Goal: Information Seeking & Learning: Learn about a topic

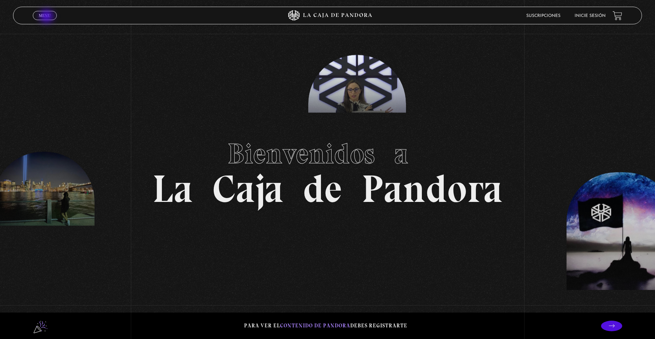
click at [47, 17] on span "Menu" at bounding box center [45, 15] width 12 height 4
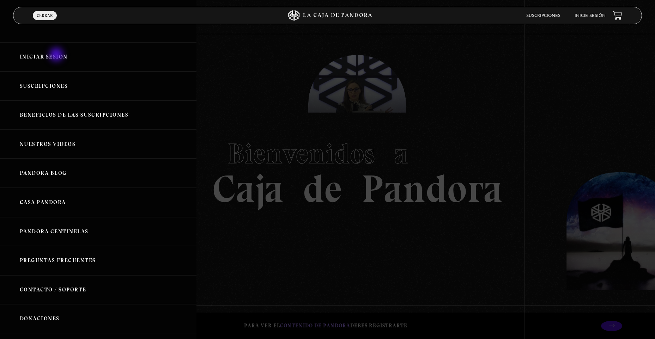
click at [57, 55] on link "Iniciar Sesión" at bounding box center [98, 56] width 197 height 29
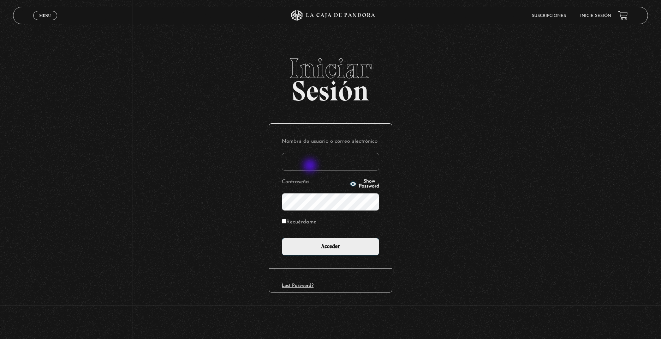
click at [311, 167] on input "Nombre de usuario o correo electrónico" at bounding box center [330, 162] width 97 height 18
type input "andreakirooooo@gmail.com"
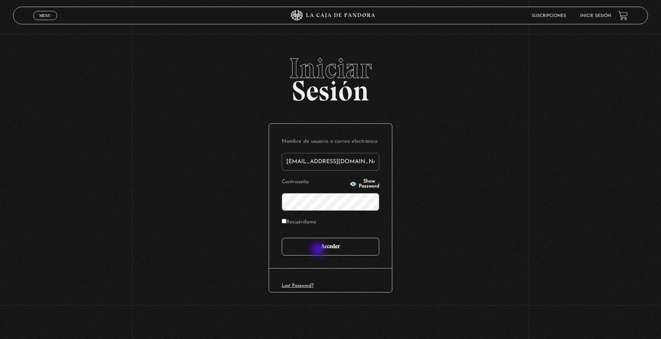
click at [319, 251] on input "Acceder" at bounding box center [330, 247] width 97 height 18
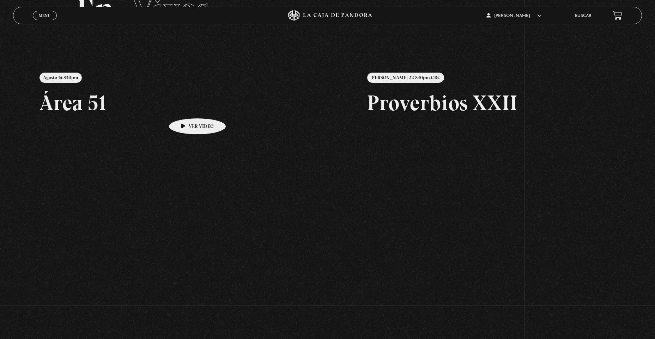
scroll to position [55, 0]
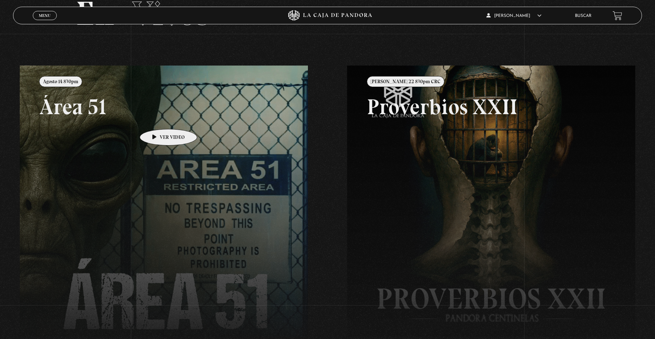
click at [157, 119] on link at bounding box center [347, 235] width 655 height 339
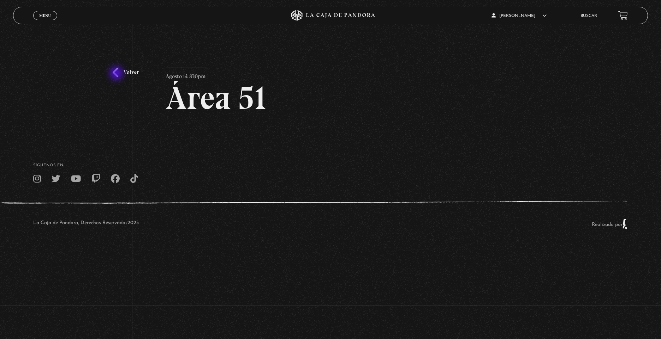
click at [117, 74] on link "Volver" at bounding box center [126, 73] width 26 height 10
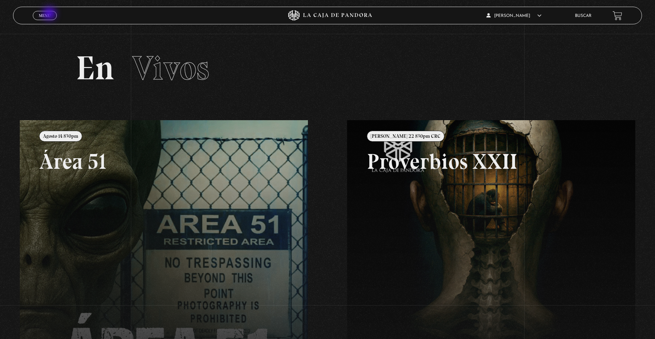
click at [50, 14] on span "Menu" at bounding box center [45, 15] width 12 height 4
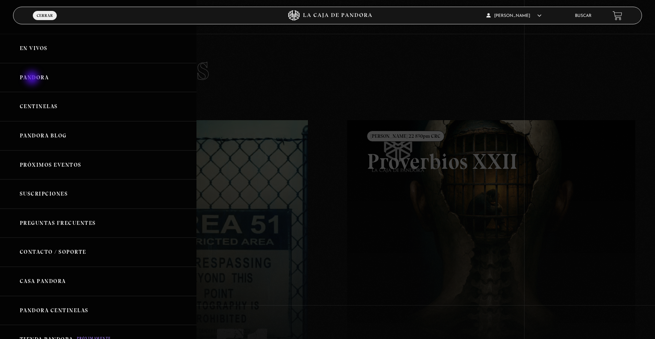
click at [33, 79] on link "Pandora" at bounding box center [98, 77] width 197 height 29
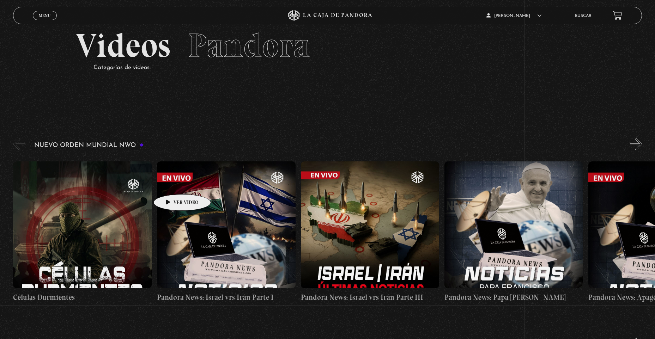
scroll to position [35, 0]
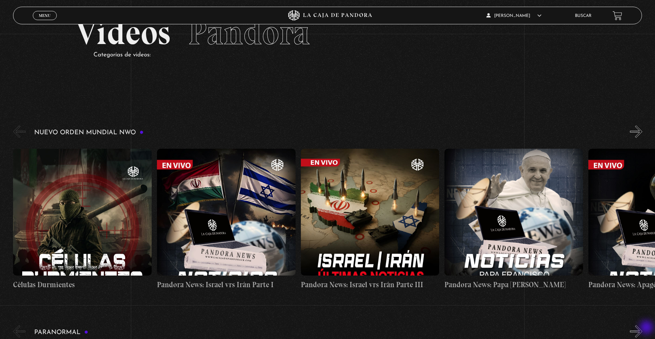
click at [642, 332] on button "»" at bounding box center [636, 332] width 12 height 12
click at [643, 133] on button "»" at bounding box center [636, 132] width 12 height 12
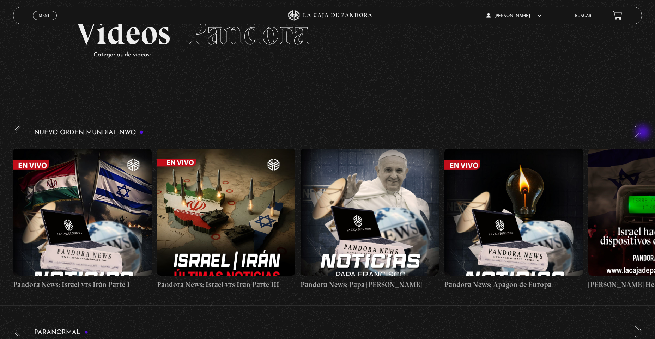
click at [643, 133] on button "»" at bounding box center [636, 132] width 12 height 12
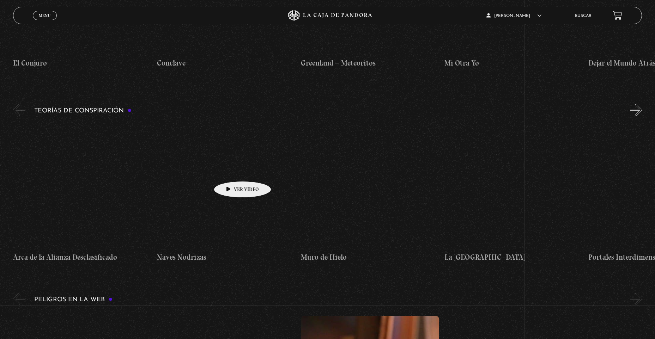
scroll to position [1059, 0]
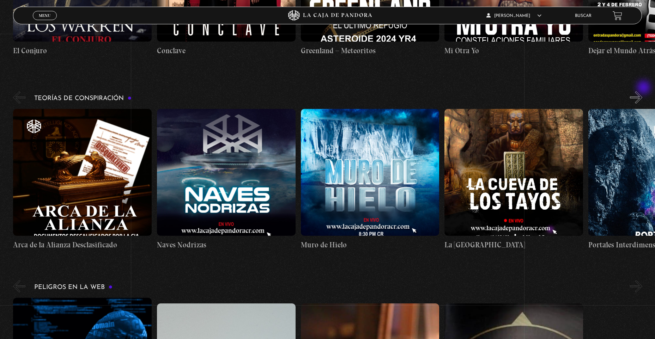
click at [643, 91] on button "»" at bounding box center [636, 97] width 12 height 12
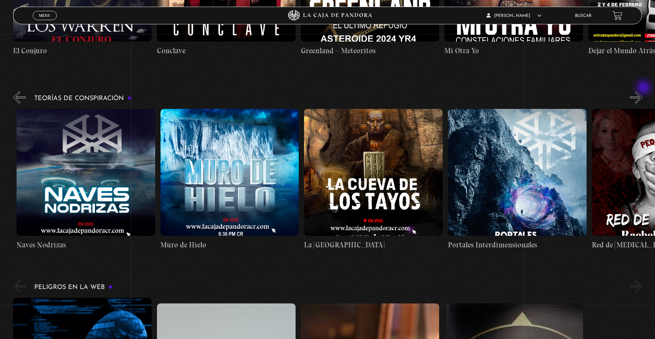
click at [643, 91] on button "»" at bounding box center [636, 97] width 12 height 12
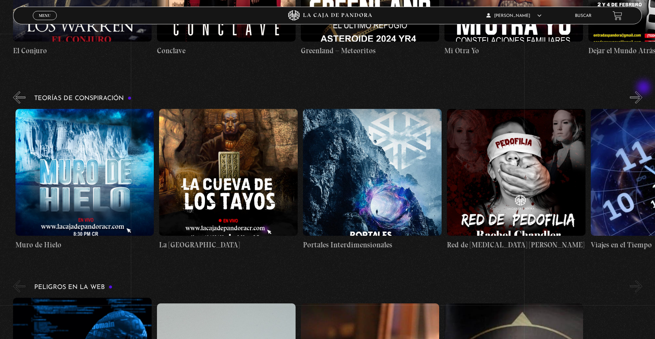
click at [643, 91] on button "»" at bounding box center [636, 97] width 12 height 12
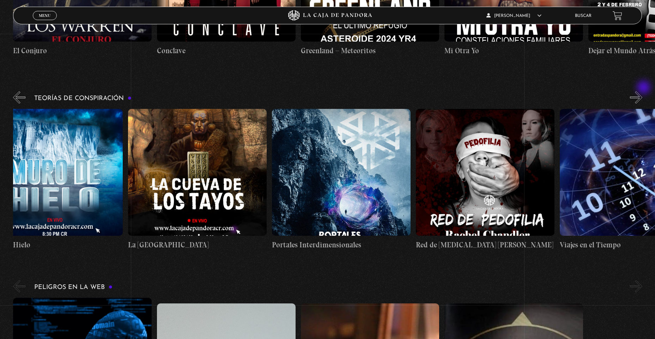
scroll to position [0, 360]
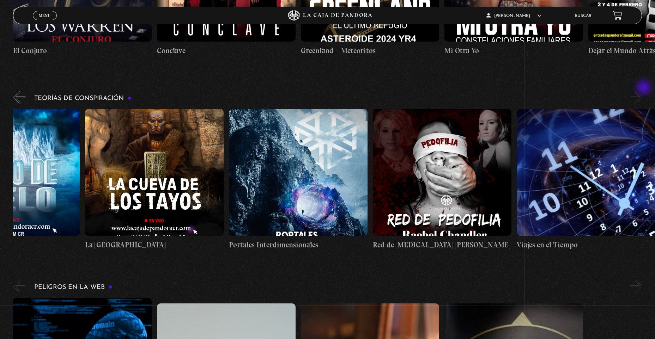
click at [643, 91] on button "»" at bounding box center [636, 97] width 12 height 12
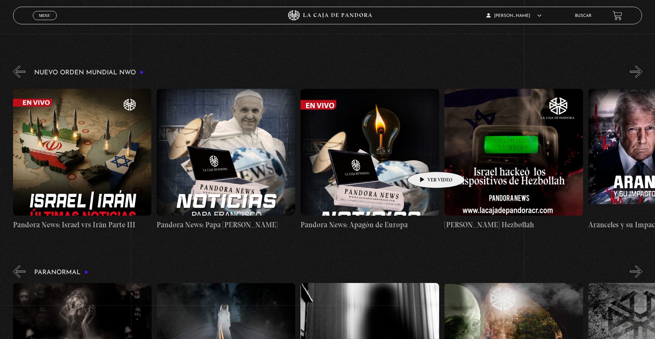
scroll to position [106, 0]
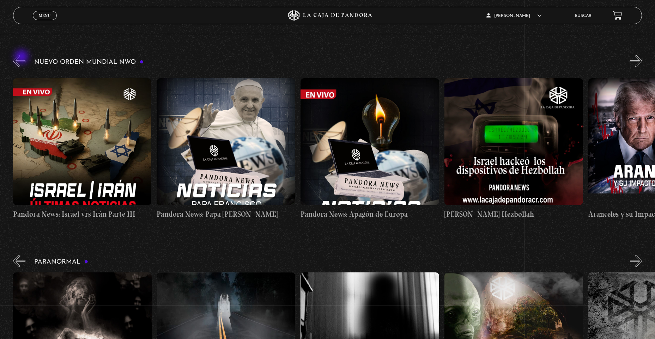
click at [22, 58] on button "«" at bounding box center [19, 61] width 12 height 12
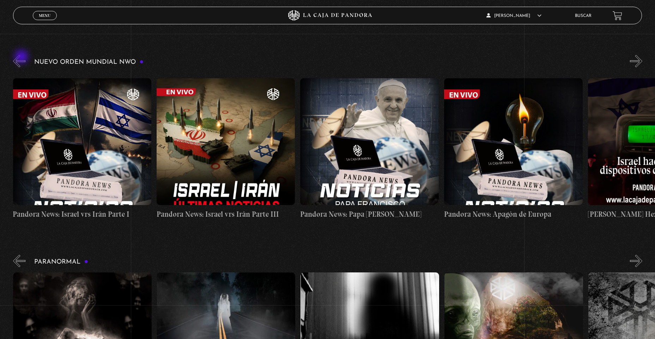
click at [22, 58] on button "«" at bounding box center [19, 61] width 12 height 12
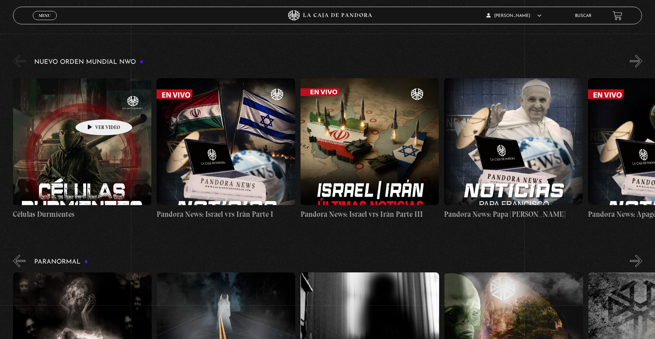
scroll to position [0, 0]
click at [235, 170] on figure at bounding box center [226, 141] width 139 height 127
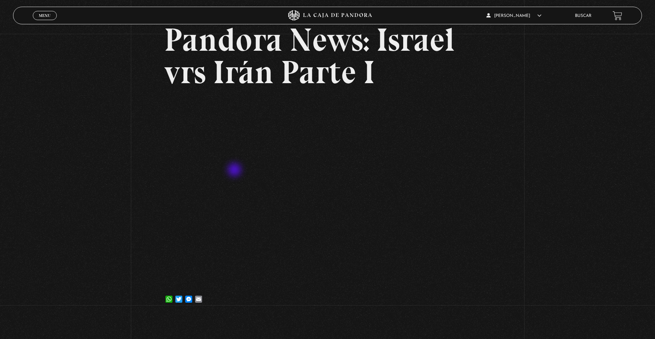
scroll to position [71, 0]
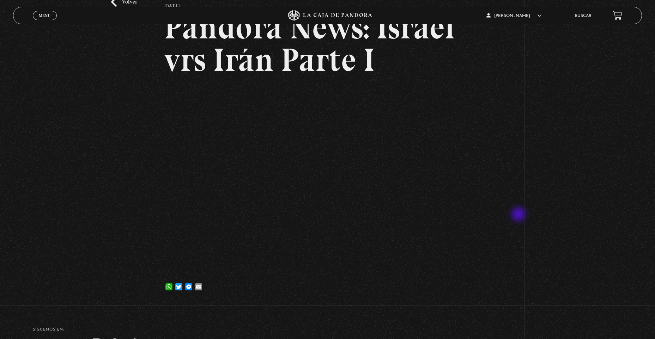
click at [519, 215] on div "Volver 17 junio, 2025 Pandora News: Israel vrs Irán Parte I WhatsApp Twitter Me…" at bounding box center [327, 133] width 655 height 340
click at [573, 237] on div "Volver 17 junio, 2025 Pandora News: Israel vrs Irán Parte I WhatsApp Twitter Me…" at bounding box center [327, 133] width 655 height 340
click at [512, 204] on div "Volver 17 junio, 2025 Pandora News: Israel vrs Irán Parte I WhatsApp Twitter Me…" at bounding box center [327, 133] width 655 height 340
click at [588, 116] on div "Volver 17 junio, 2025 Pandora News: Israel vrs Irán Parte I WhatsApp Twitter Me…" at bounding box center [327, 133] width 655 height 340
click at [528, 193] on div "Volver 17 junio, 2025 Pandora News: Israel vrs Irán Parte I WhatsApp Twitter Me…" at bounding box center [327, 133] width 655 height 340
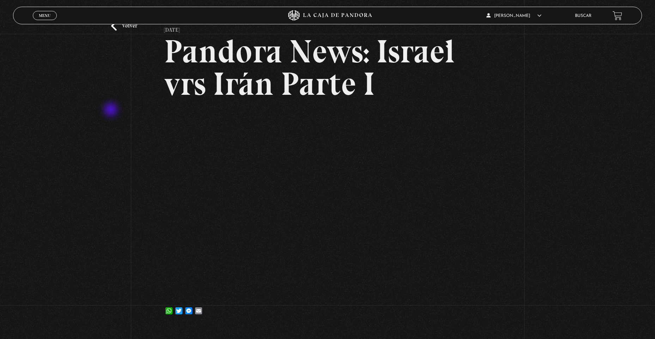
scroll to position [0, 0]
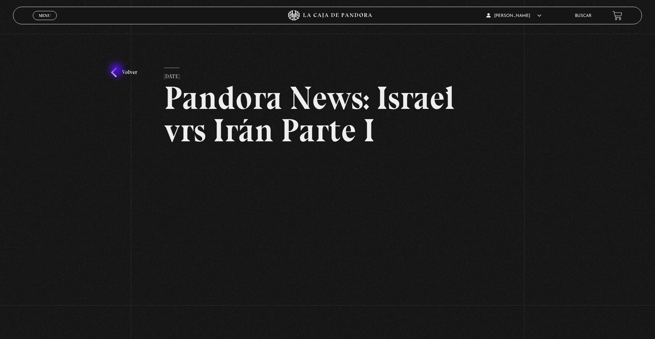
click at [117, 71] on link "Volver" at bounding box center [124, 73] width 26 height 10
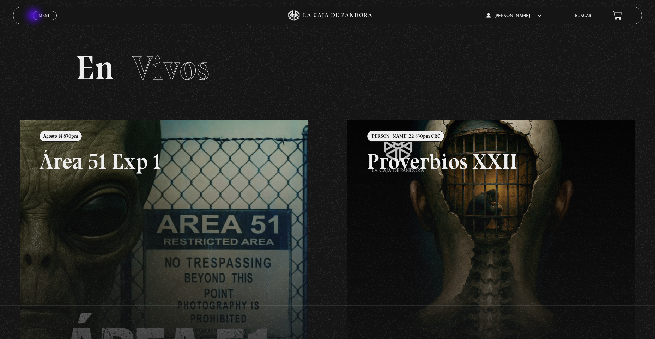
click at [35, 16] on link "Menu Cerrar" at bounding box center [45, 15] width 24 height 9
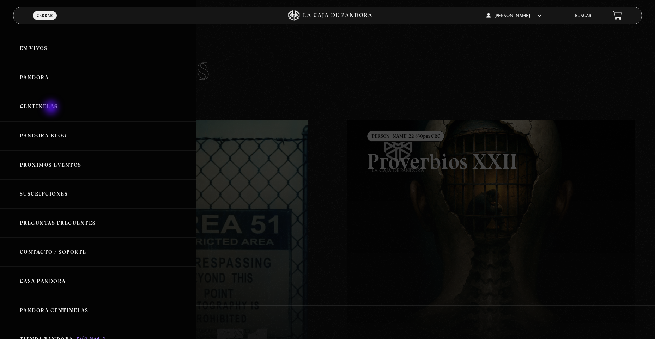
click at [52, 108] on link "Centinelas" at bounding box center [98, 106] width 197 height 29
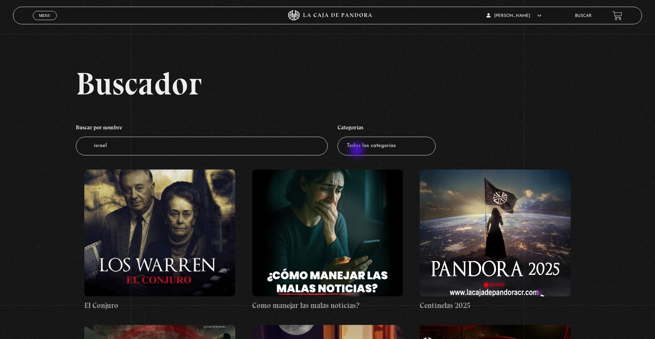
type input "israel"
click at [363, 151] on select "Todas las categorías 11:11 Humanitario (1) Amo los [DATE] (2) Análisis de serie…" at bounding box center [387, 146] width 98 height 19
click at [313, 151] on input "israel" at bounding box center [202, 146] width 252 height 19
click at [212, 152] on input "israel" at bounding box center [202, 146] width 252 height 19
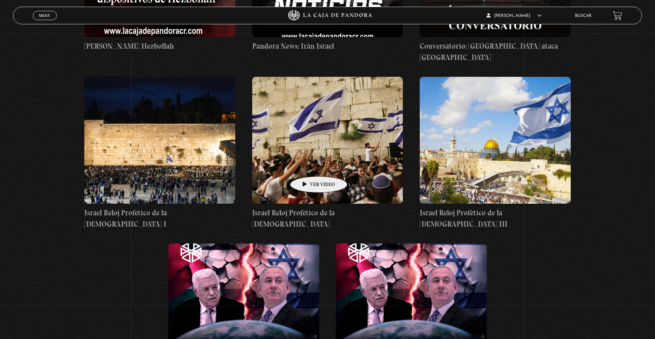
scroll to position [459, 0]
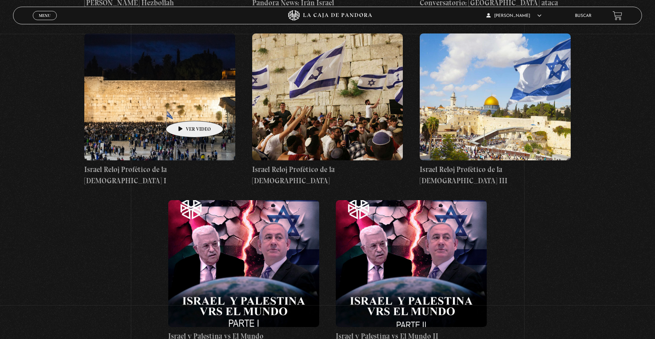
click at [184, 110] on figure at bounding box center [159, 97] width 151 height 127
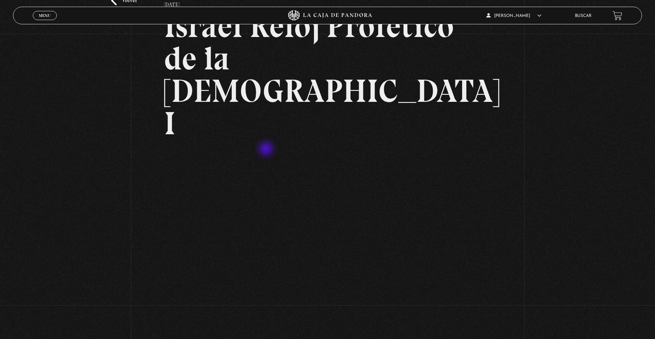
scroll to position [106, 0]
